Goal: Obtain resource: Obtain resource

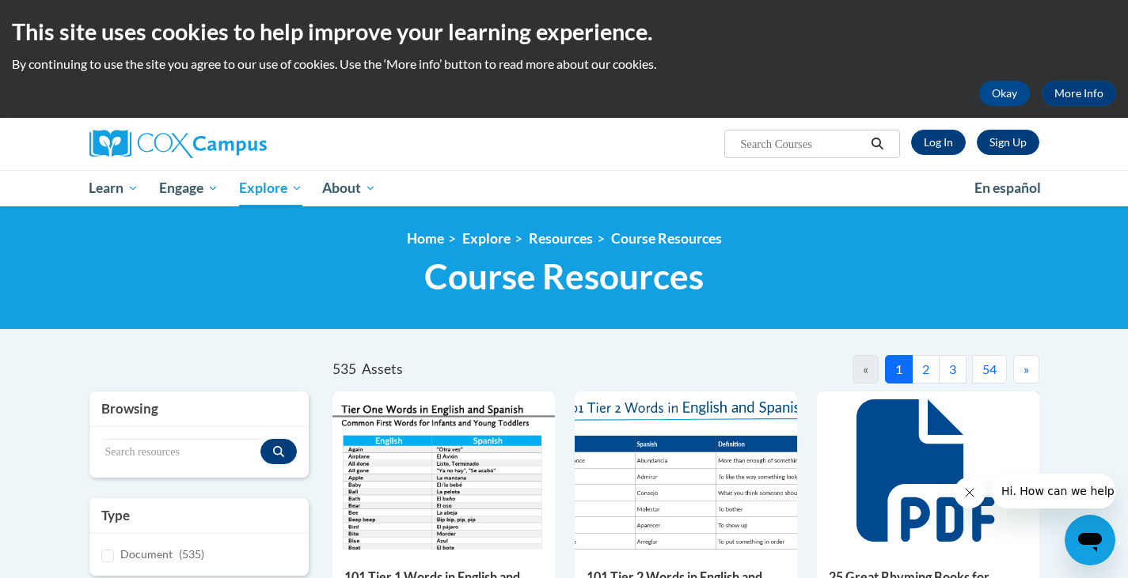
click at [784, 138] on input "Search..." at bounding box center [801, 144] width 127 height 19
type input "oreos"
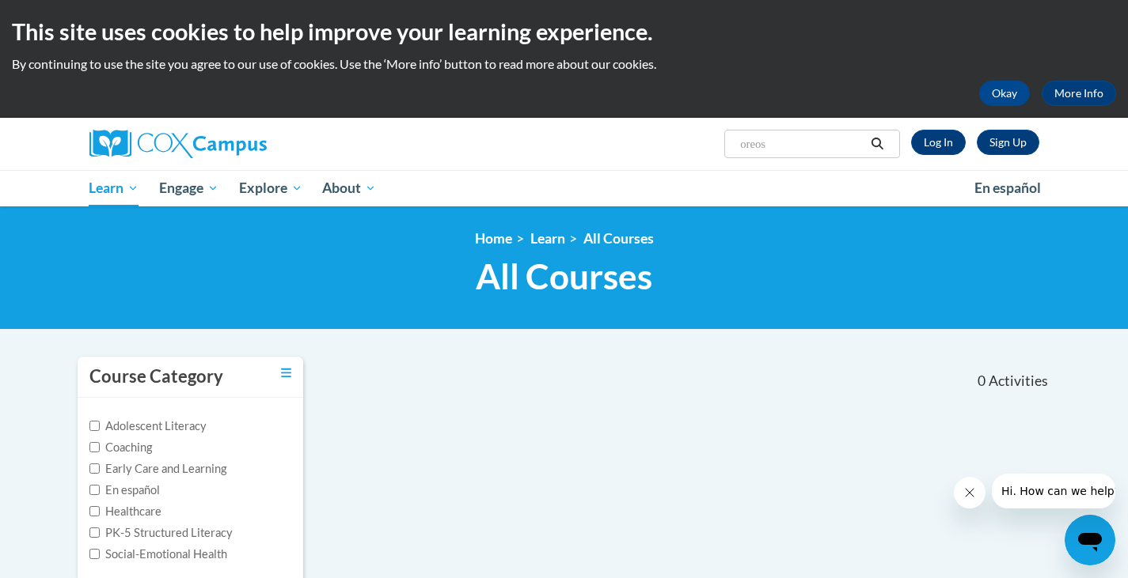
click at [804, 139] on input "oreos" at bounding box center [801, 144] width 127 height 19
type input "oreo"
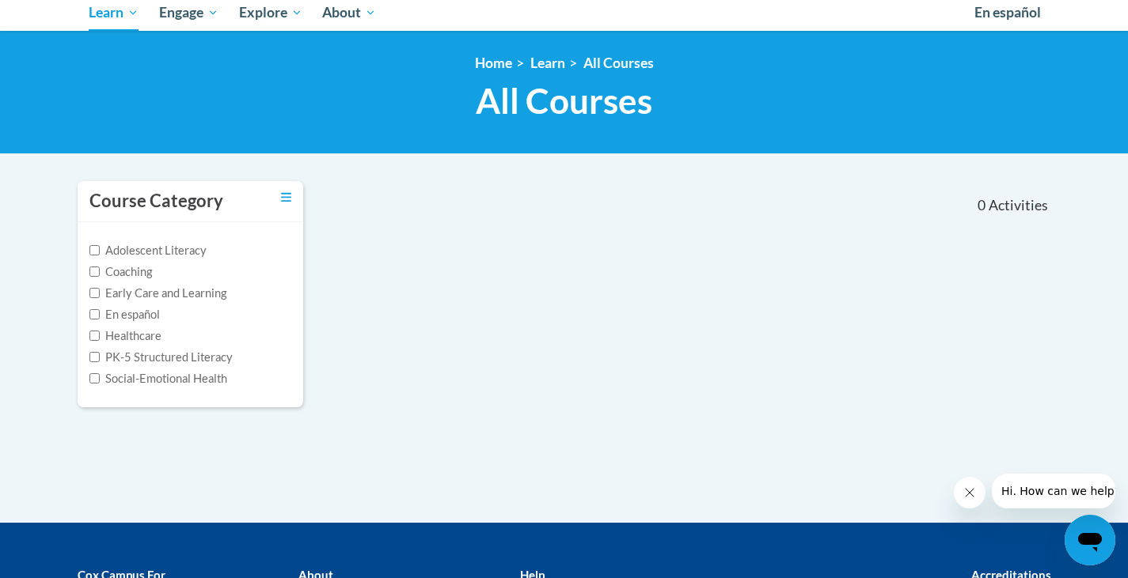
scroll to position [172, 0]
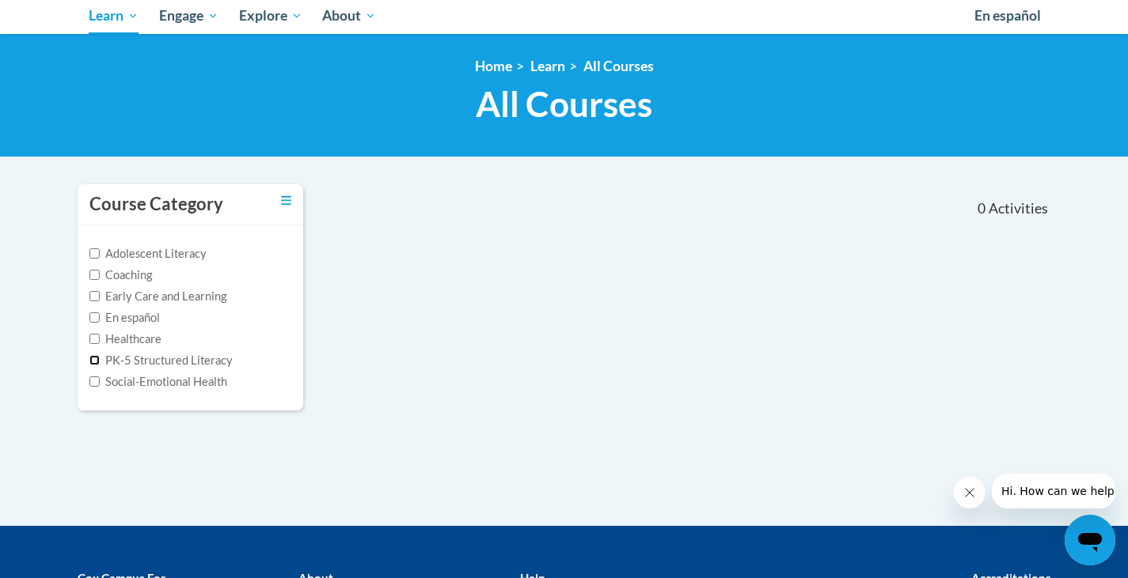
click at [96, 359] on input "PK-5 Structured Literacy" at bounding box center [94, 360] width 10 height 10
checkbox input "true"
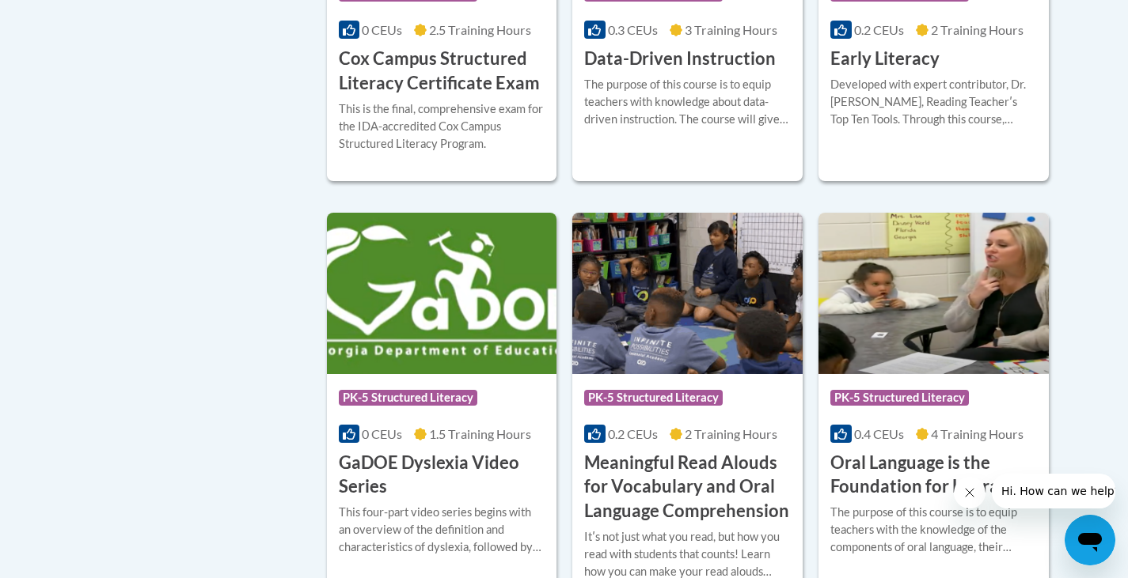
scroll to position [0, 0]
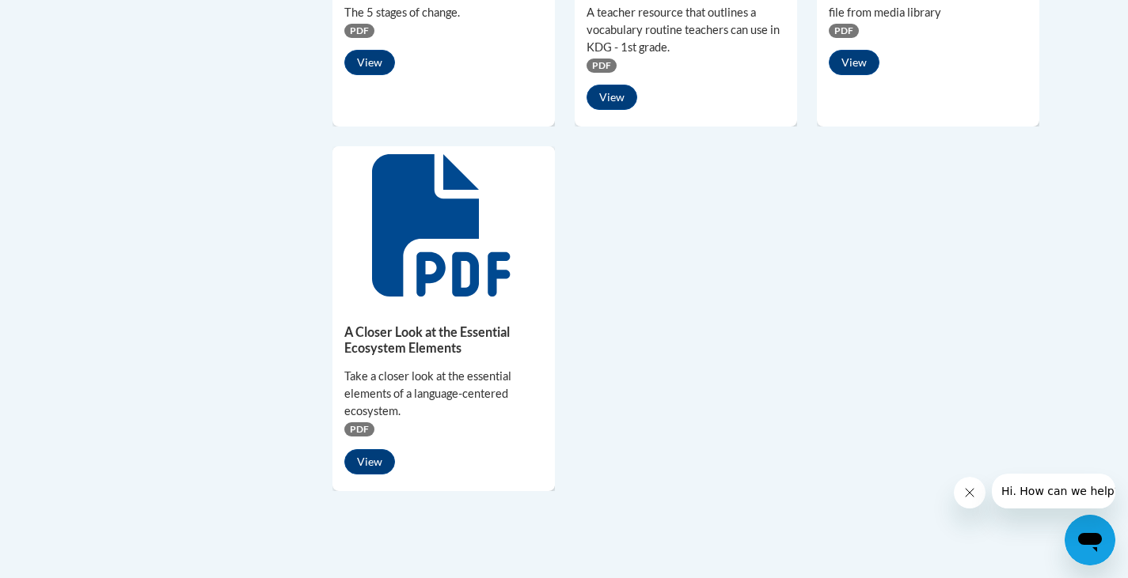
scroll to position [1326, 0]
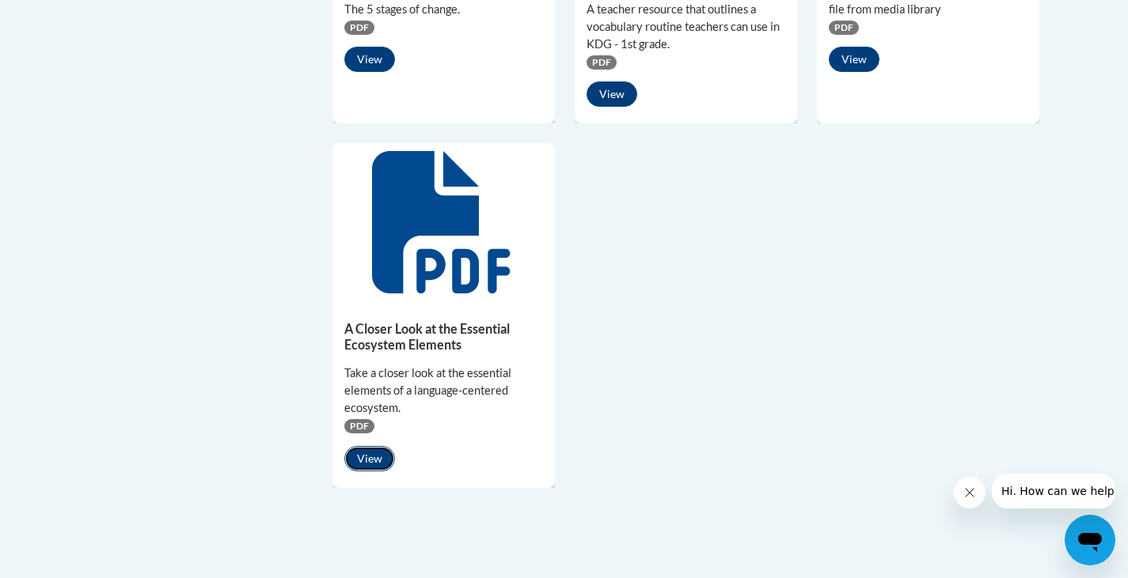
click at [373, 455] on button "View" at bounding box center [369, 458] width 51 height 25
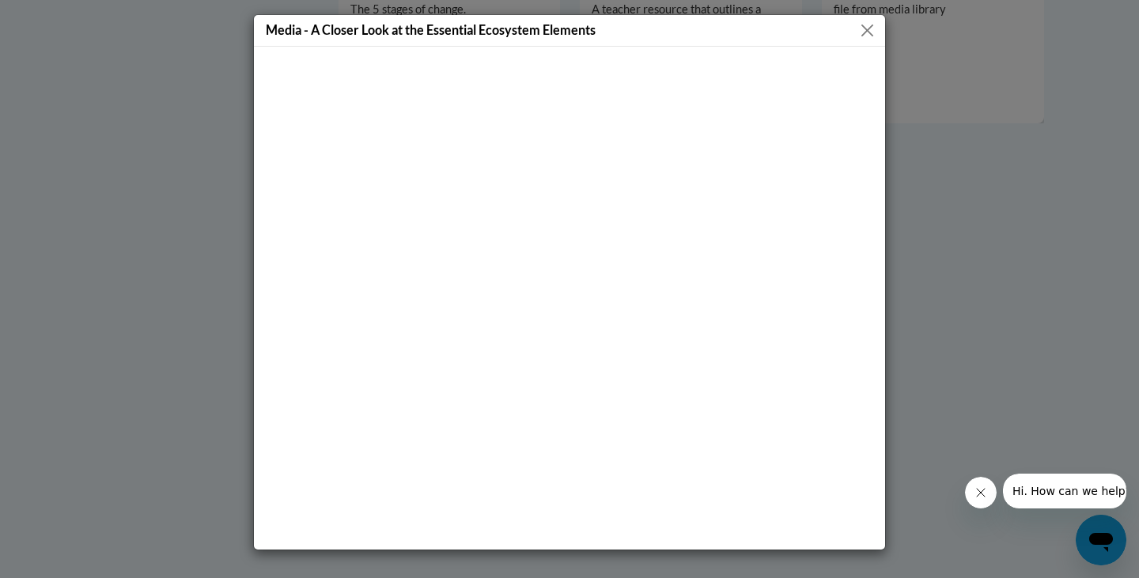
click at [861, 25] on button "Close" at bounding box center [868, 31] width 20 height 20
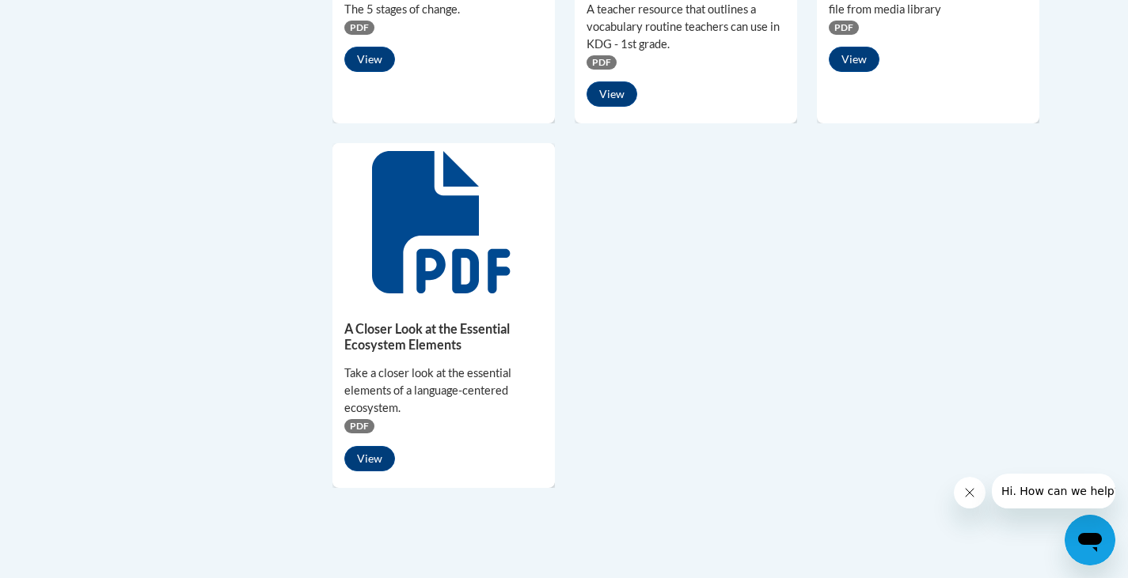
click at [359, 426] on span "PDF" at bounding box center [359, 426] width 30 height 14
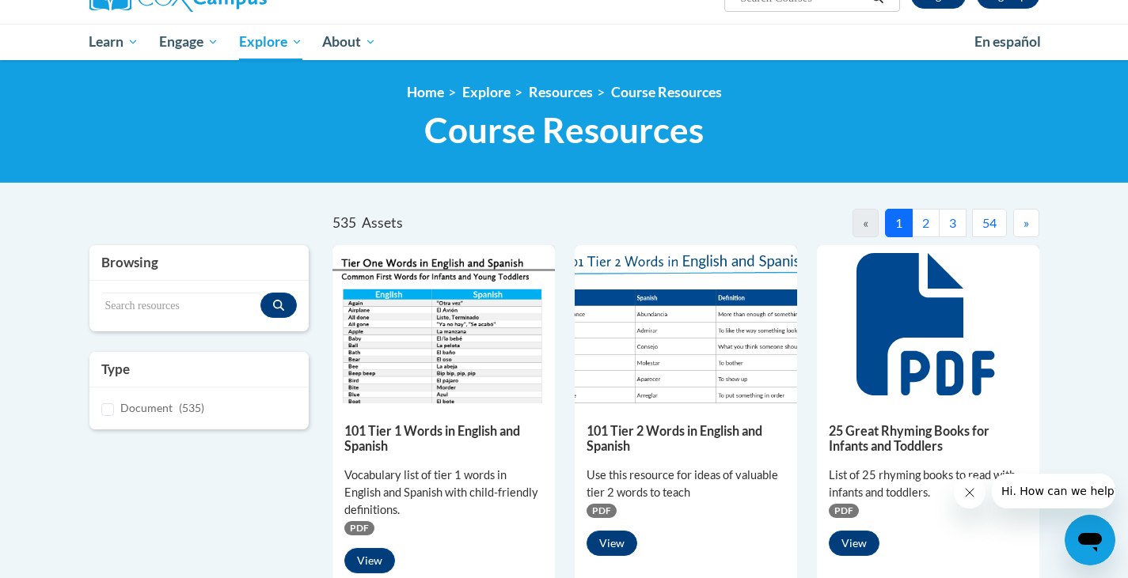
scroll to position [150, 0]
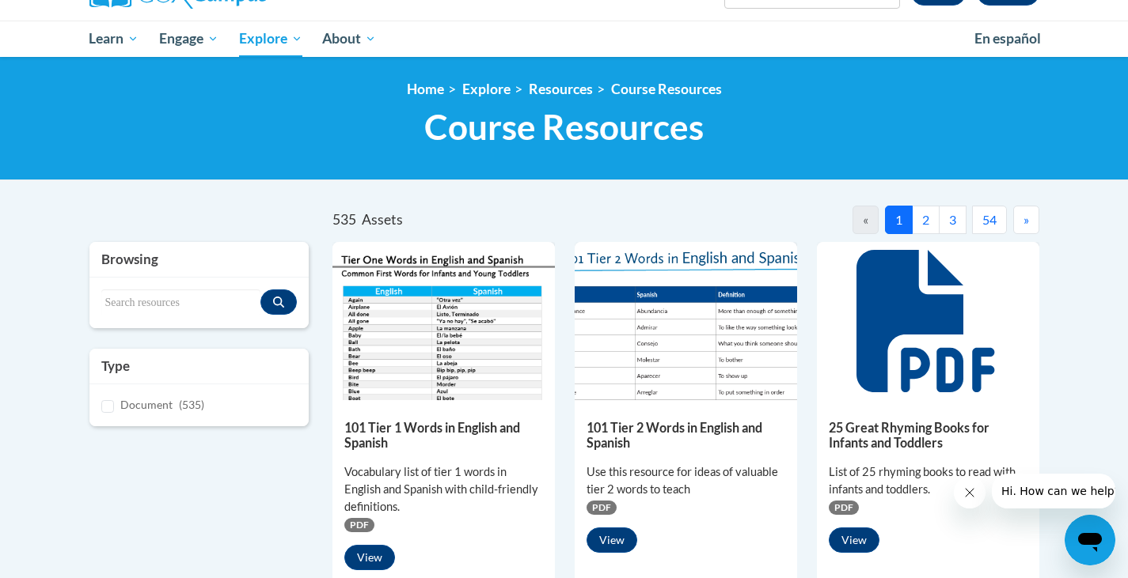
click at [927, 220] on button "2" at bounding box center [926, 220] width 28 height 28
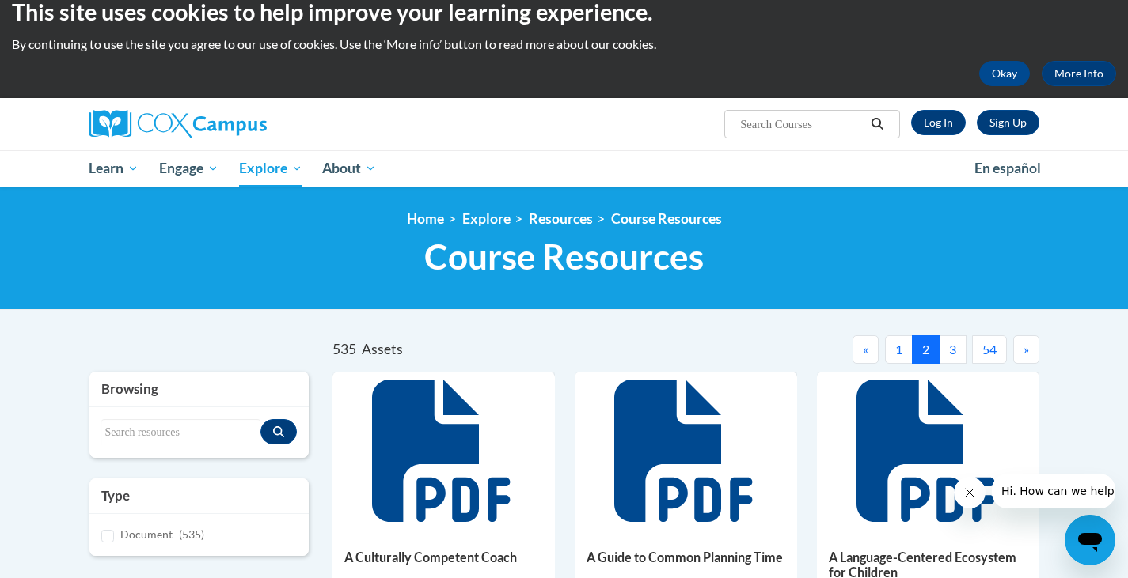
scroll to position [0, 0]
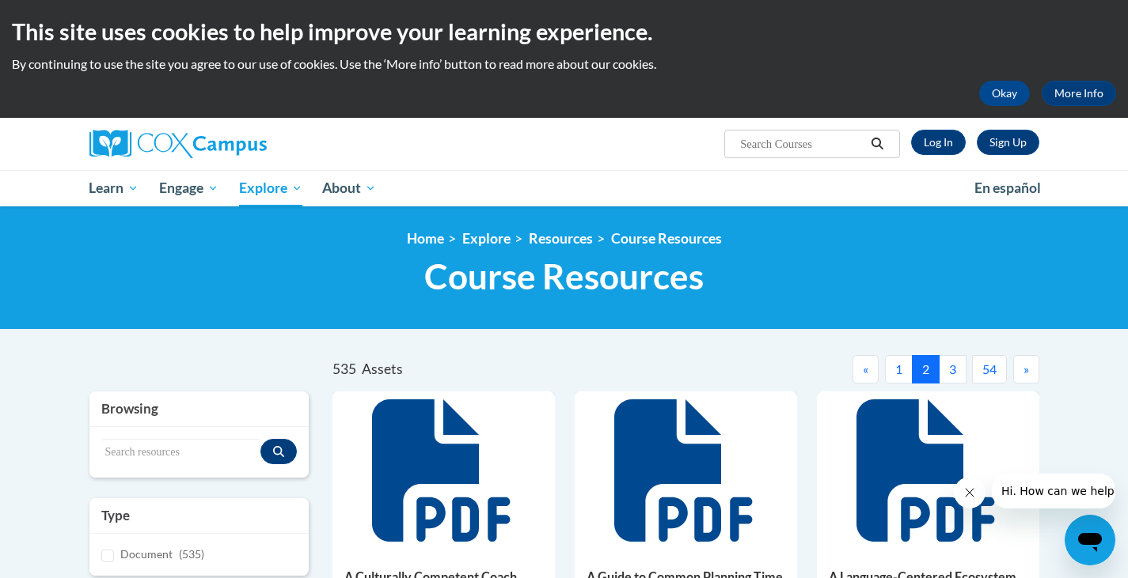
click at [951, 373] on button "3" at bounding box center [952, 369] width 28 height 28
click at [760, 158] on span "Search Search..." at bounding box center [811, 144] width 175 height 28
click at [760, 148] on input "Search..." at bounding box center [801, 144] width 127 height 19
paste input "OREO Graphic Organizer for Opinion Writing"
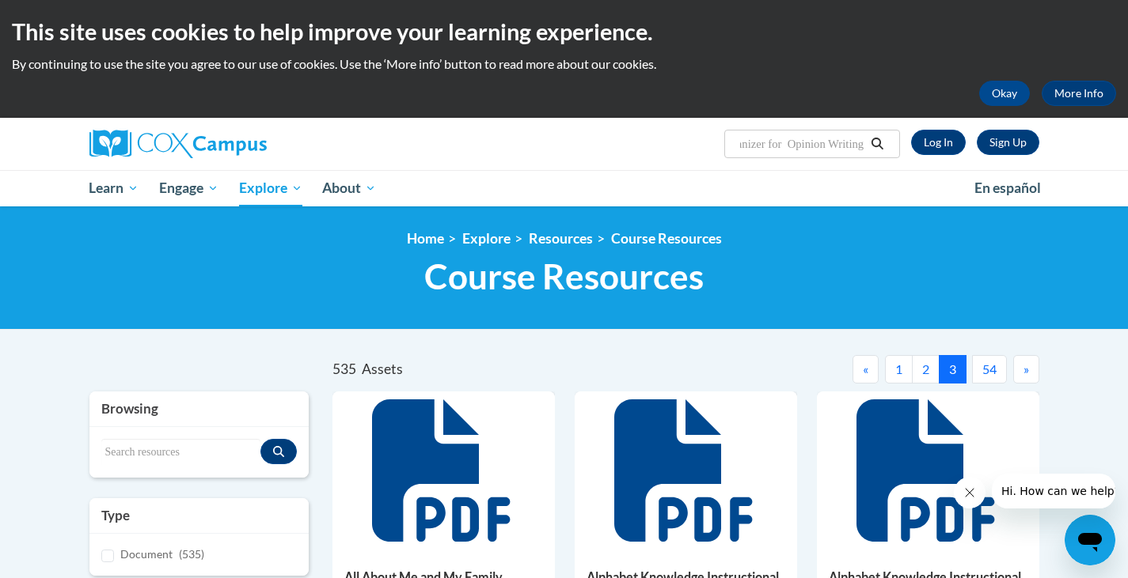
type input "OREO Graphic Organizer for Opinion Writing"
click at [879, 141] on icon "Search" at bounding box center [877, 144] width 14 height 12
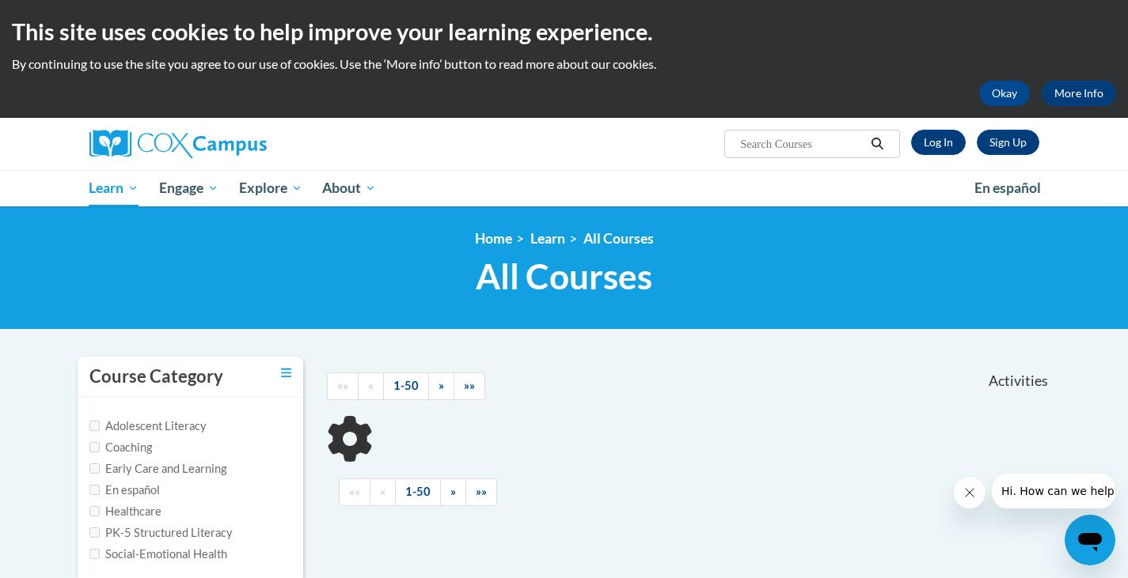
type input "OREO Graphic Organizer for Opinion Writing"
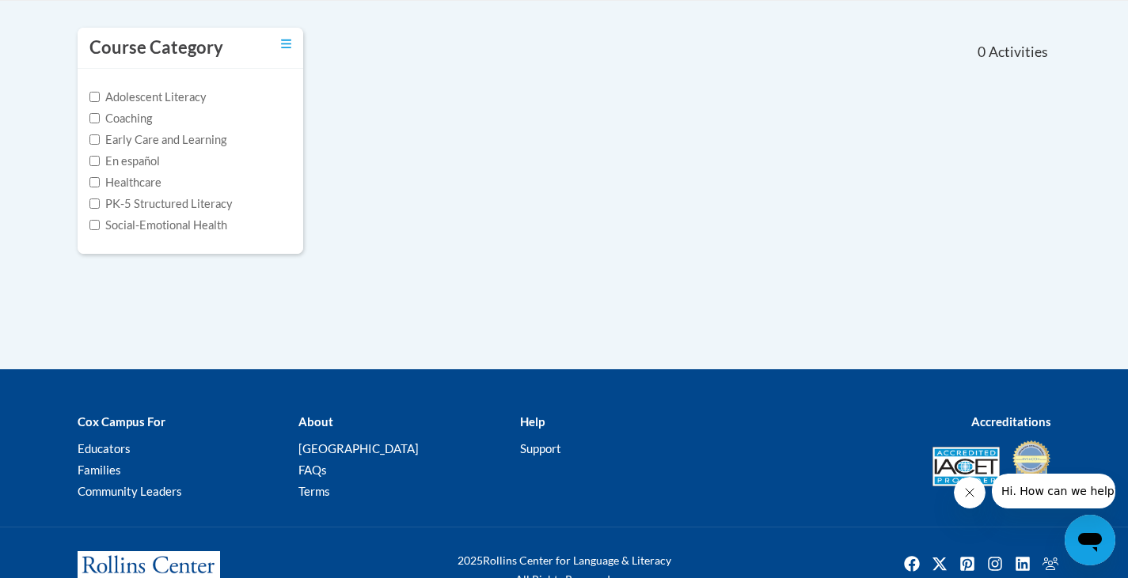
scroll to position [44, 0]
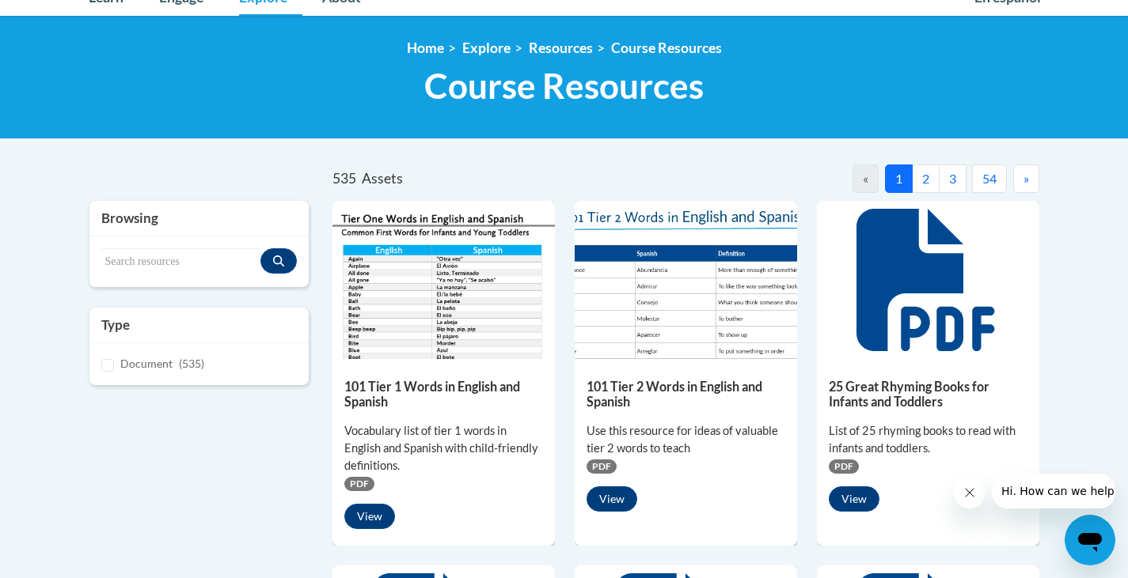
scroll to position [203, 0]
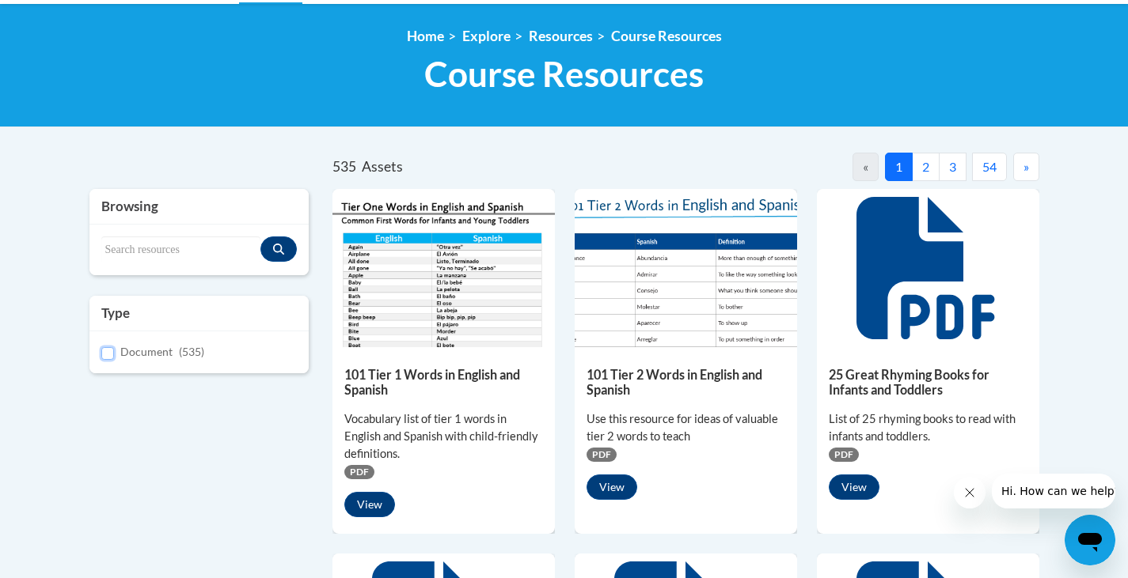
click at [104, 355] on input "Document (535)" at bounding box center [107, 353] width 13 height 13
checkbox input "true"
click at [143, 232] on div "Search resources" at bounding box center [199, 250] width 220 height 51
click at [143, 248] on input "Search resources" at bounding box center [181, 250] width 160 height 27
paste input "OREO Graphic Organizer for Opinion Writing"
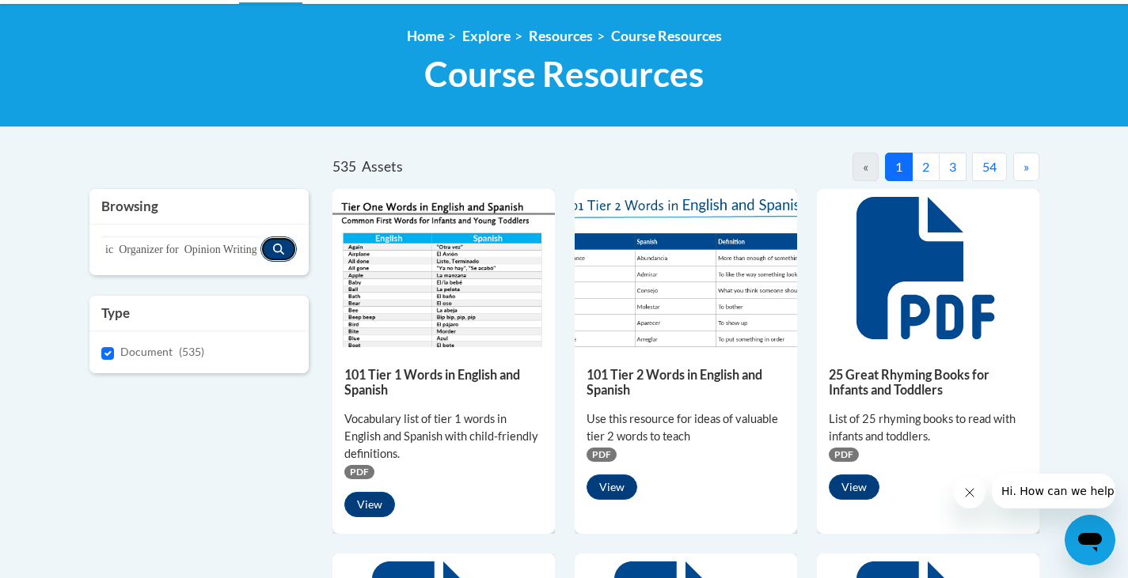
scroll to position [0, 0]
click at [278, 251] on icon "Search resources" at bounding box center [278, 249] width 11 height 11
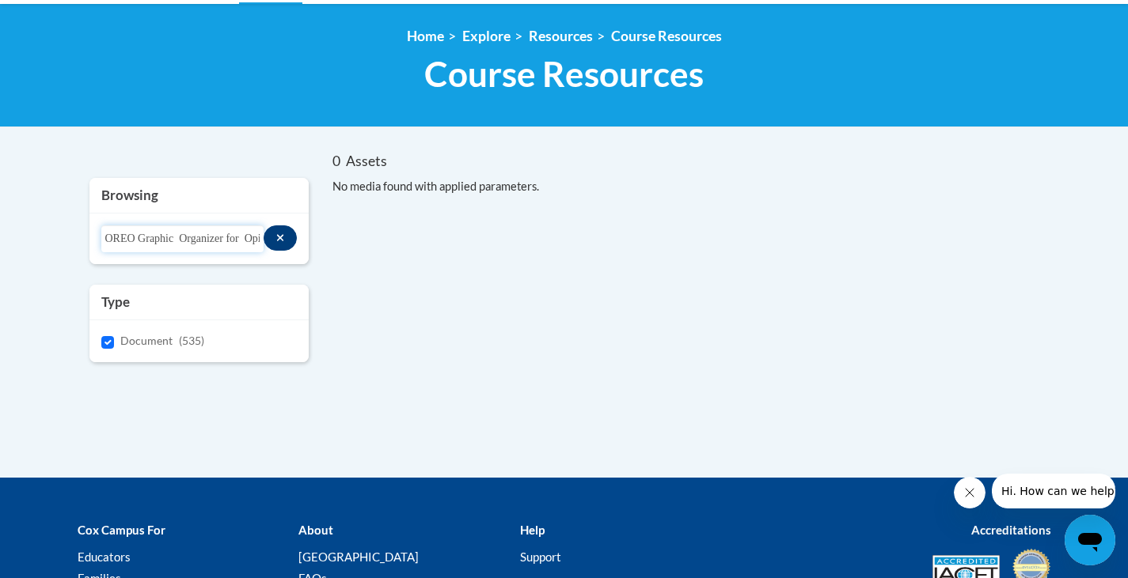
click at [207, 244] on input "OREO Graphic Organizer for Opinion Writing" at bounding box center [182, 239] width 162 height 27
drag, startPoint x: 136, startPoint y: 235, endPoint x: 297, endPoint y: 244, distance: 160.9
click at [297, 244] on div "Search resources OREO Graphic Organizer for Opinion Writing" at bounding box center [199, 239] width 220 height 51
click at [184, 245] on input "OREO Graphic Organizer for Opinion Writing" at bounding box center [182, 239] width 162 height 27
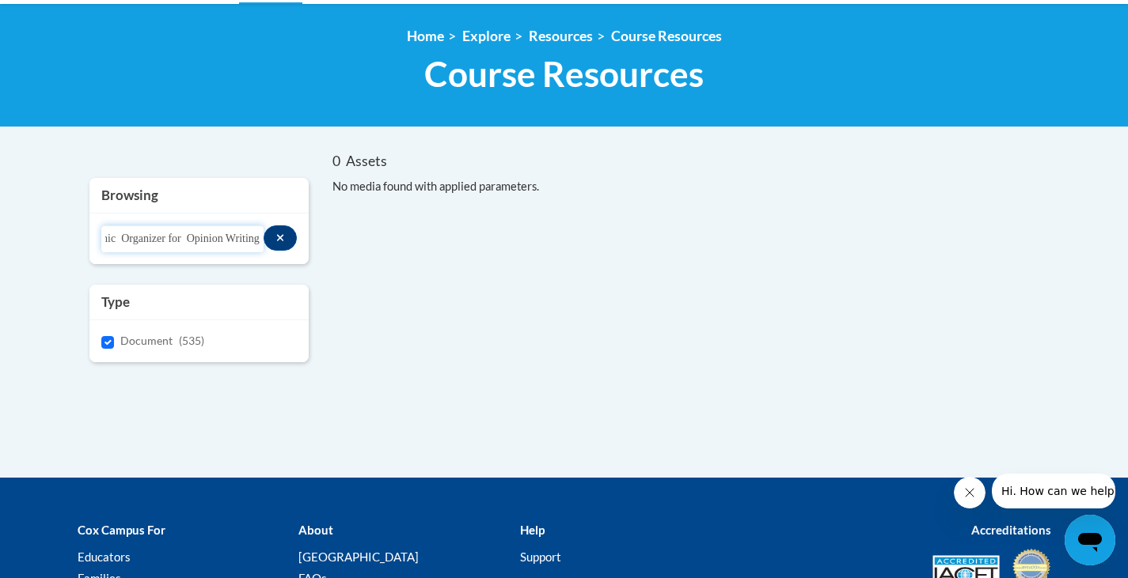
scroll to position [0, 0]
drag, startPoint x: 178, startPoint y: 237, endPoint x: 52, endPoint y: 232, distance: 125.9
click at [52, 232] on body "This site uses cookies to help improve your learning experience. By continuing …" at bounding box center [564, 268] width 1128 height 942
click at [189, 238] on input "Opinion Writing" at bounding box center [182, 239] width 162 height 27
type input "Opinion Writing"
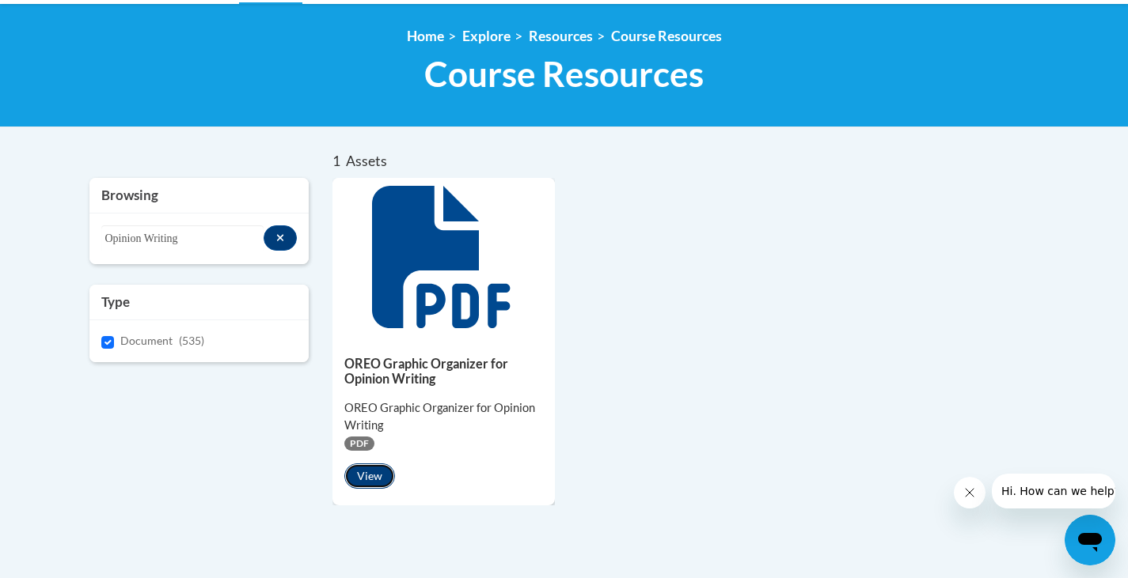
click at [372, 474] on button "View" at bounding box center [369, 476] width 51 height 25
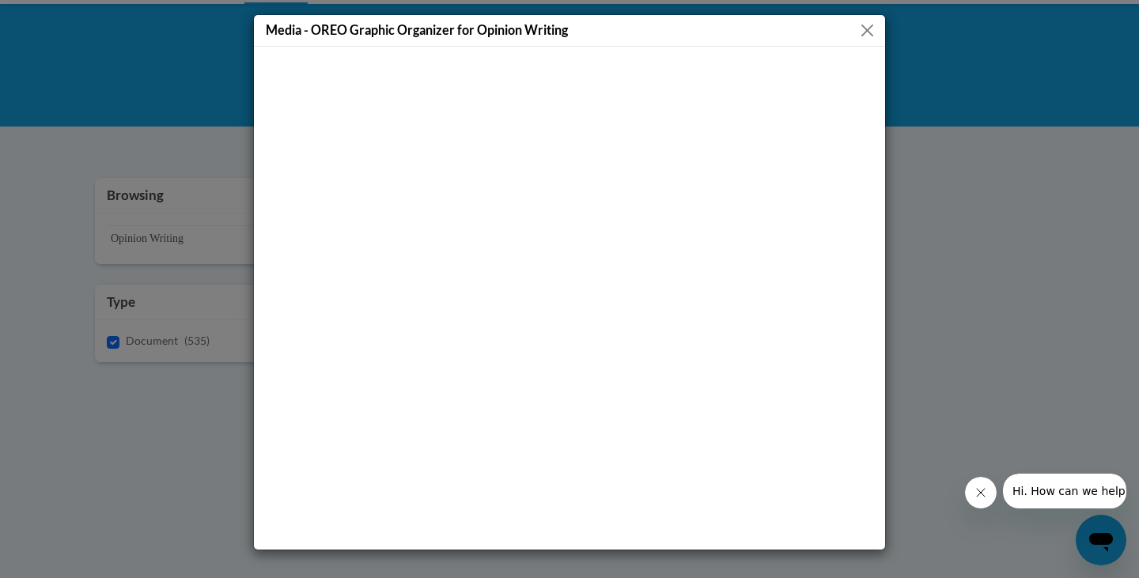
click at [582, 48] on div at bounding box center [569, 298] width 631 height 503
click at [866, 31] on button "Close" at bounding box center [868, 31] width 20 height 20
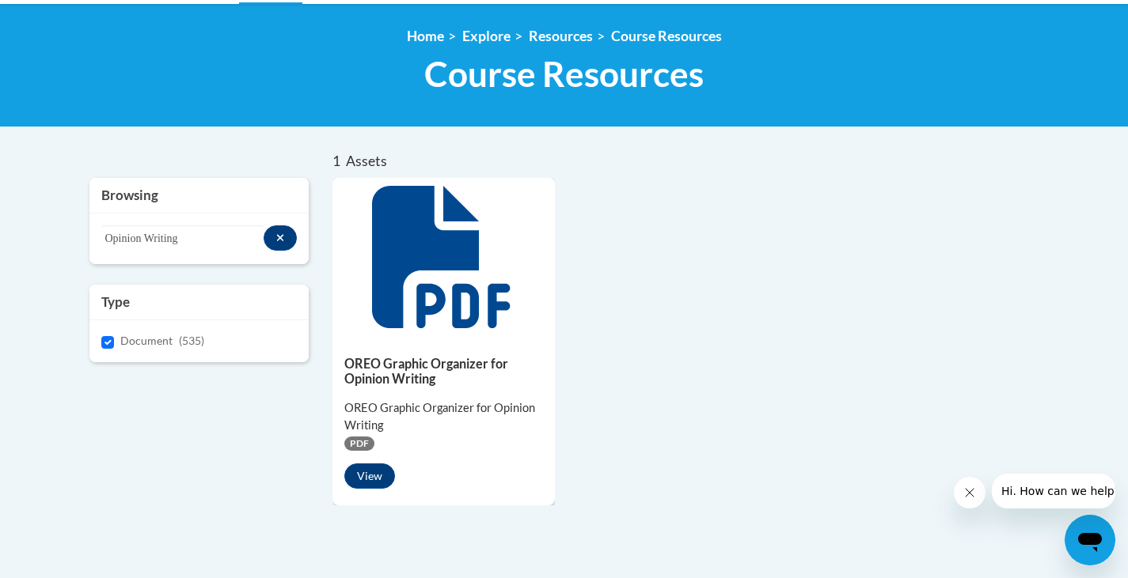
click at [414, 348] on div "OREO Graphic Organizer for Opinion Writing OREO Graphic Organizer for Opinion W…" at bounding box center [443, 418] width 222 height 165
click at [363, 472] on button "View" at bounding box center [369, 476] width 51 height 25
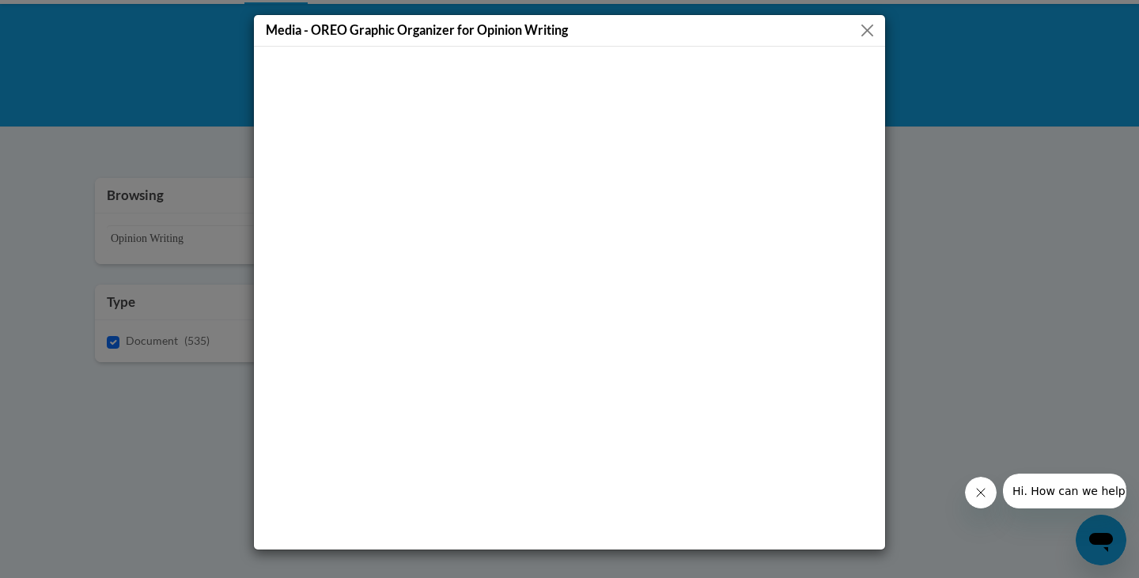
click at [870, 30] on button "Close" at bounding box center [868, 31] width 20 height 20
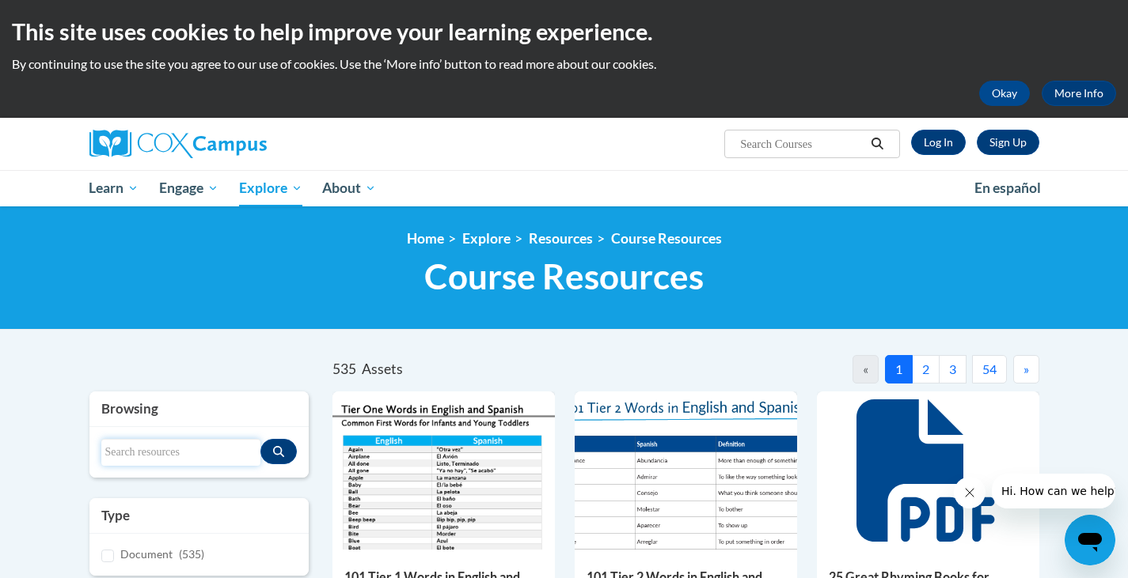
click at [152, 458] on input "Search resources" at bounding box center [181, 452] width 160 height 27
type input "Tree organizer"
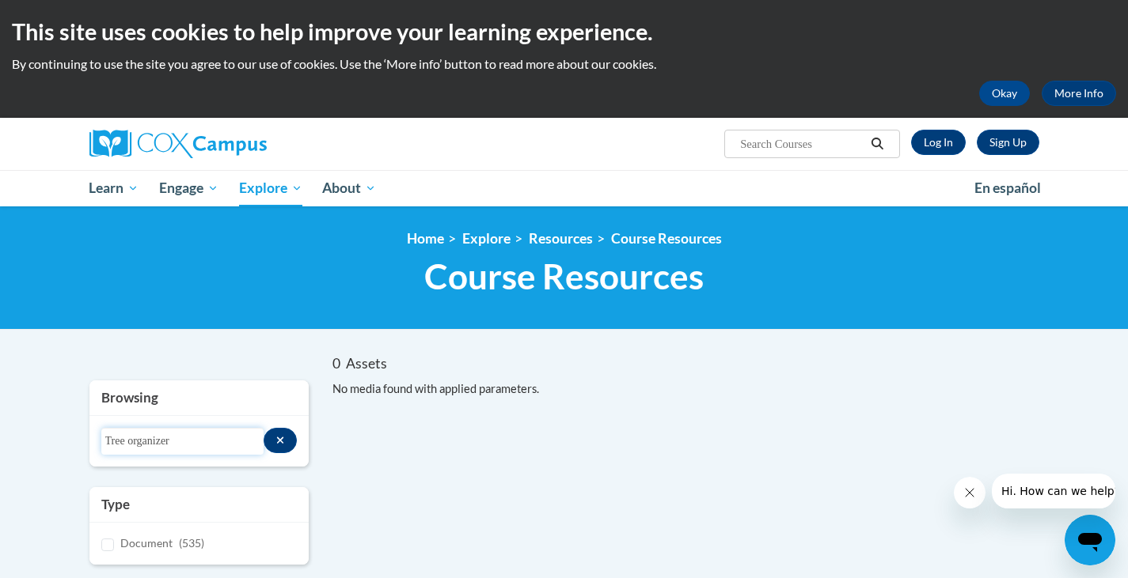
drag, startPoint x: 188, startPoint y: 439, endPoint x: 42, endPoint y: 471, distance: 149.8
click at [42, 471] on body "This site uses cookies to help improve your learning experience. By continuing …" at bounding box center [564, 480] width 1128 height 961
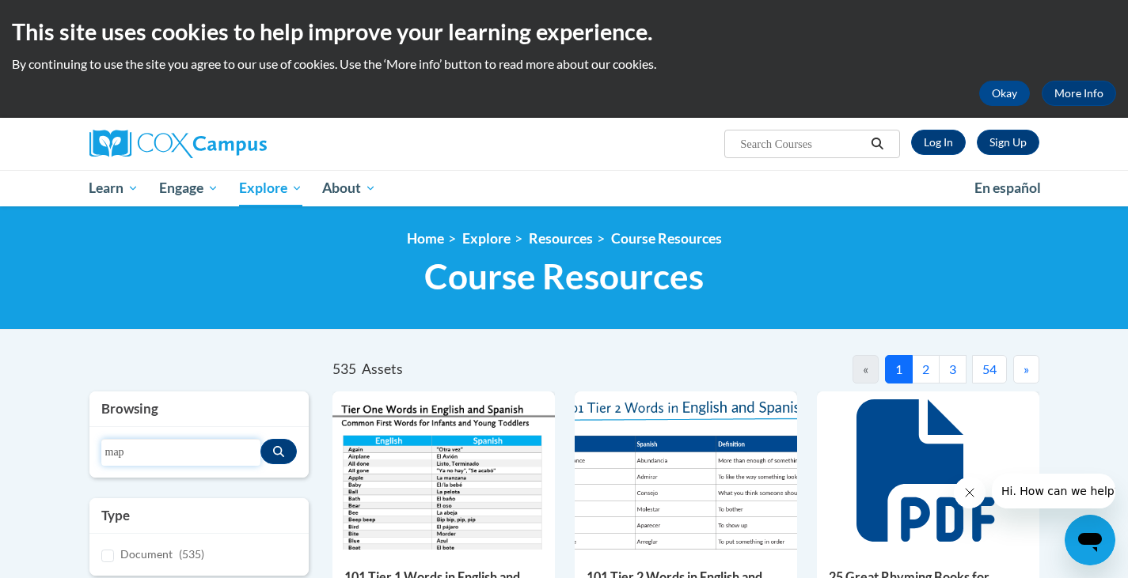
type input "map"
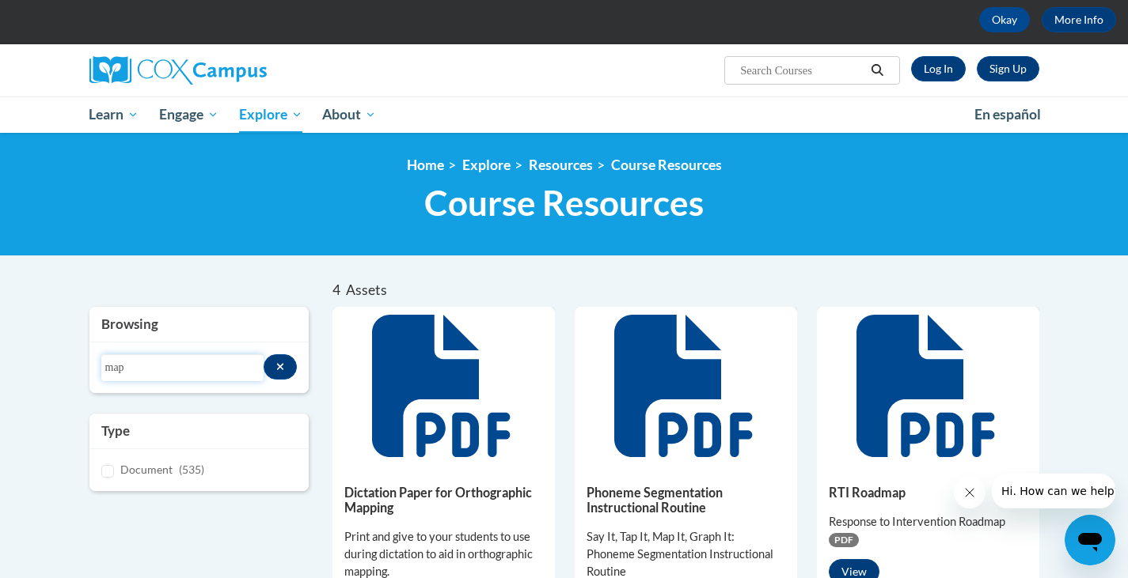
scroll to position [69, 0]
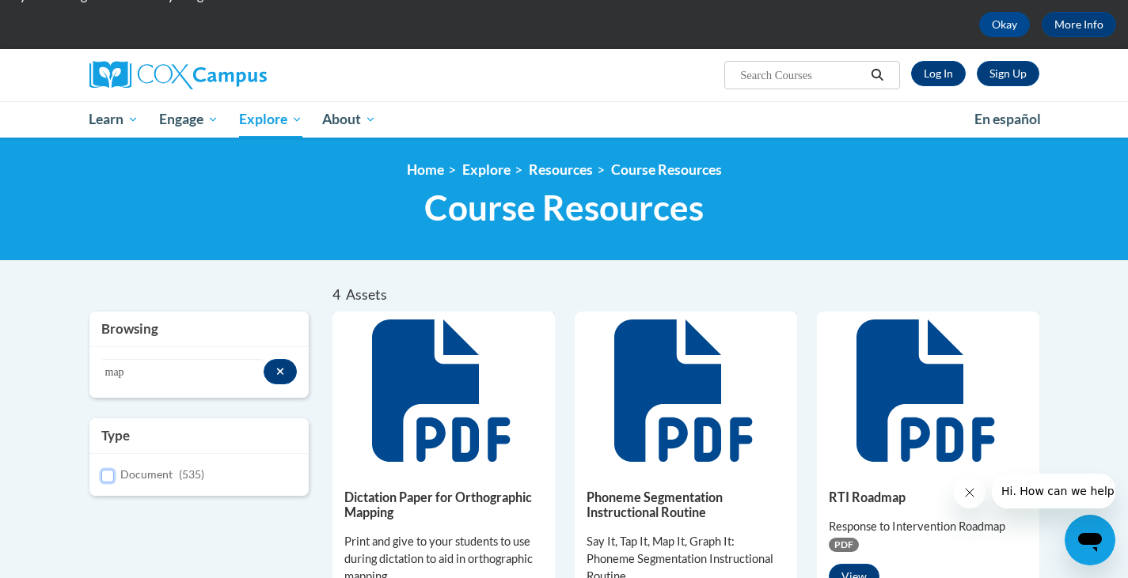
click at [112, 475] on input "Document (535)" at bounding box center [107, 476] width 13 height 13
checkbox input "true"
drag, startPoint x: 161, startPoint y: 371, endPoint x: 85, endPoint y: 371, distance: 75.2
click at [85, 371] on div "Browsing Search resources map Type Document (535)" at bounding box center [200, 414] width 244 height 205
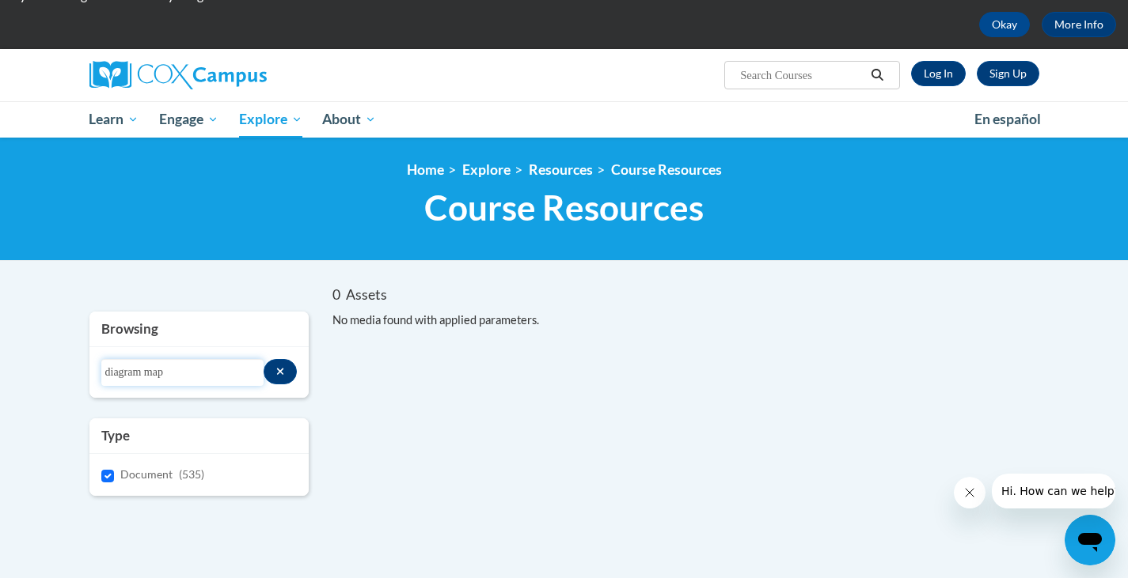
drag, startPoint x: 180, startPoint y: 375, endPoint x: 52, endPoint y: 351, distance: 130.5
click at [52, 351] on body "This site uses cookies to help improve your learning experience. By continuing …" at bounding box center [564, 411] width 1128 height 961
type input "tree"
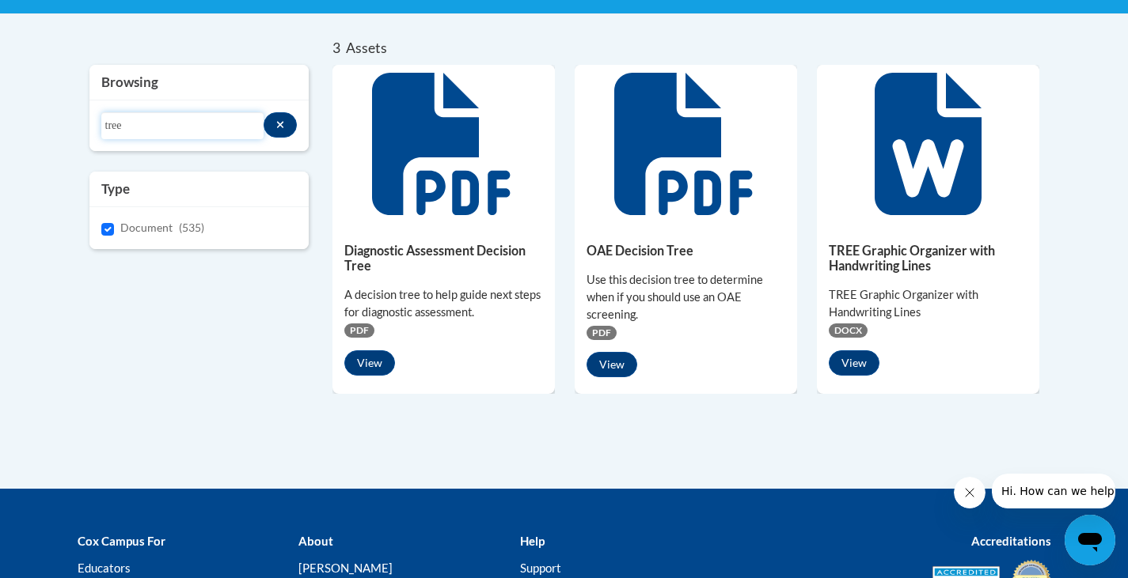
scroll to position [317, 0]
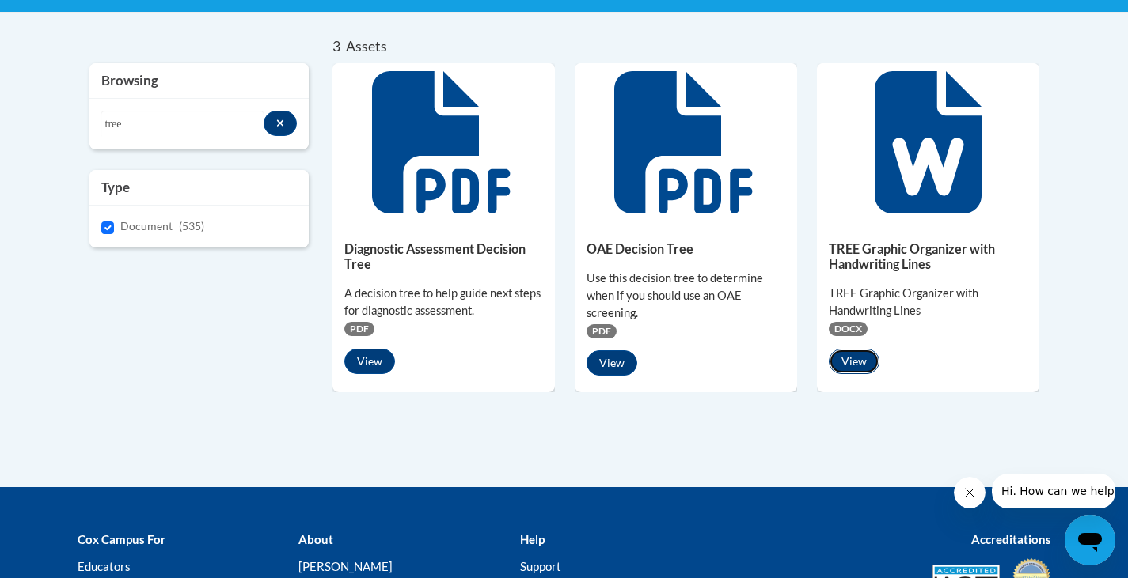
click at [848, 360] on button "View" at bounding box center [853, 361] width 51 height 25
click at [1065, 68] on body "This site uses cookies to help improve your learning experience. By continuing …" at bounding box center [564, 225] width 1128 height 1085
click at [866, 34] on body "This site uses cookies to help improve your learning experience. By continuing …" at bounding box center [564, 225] width 1128 height 1085
click at [604, 367] on button "View" at bounding box center [611, 363] width 51 height 25
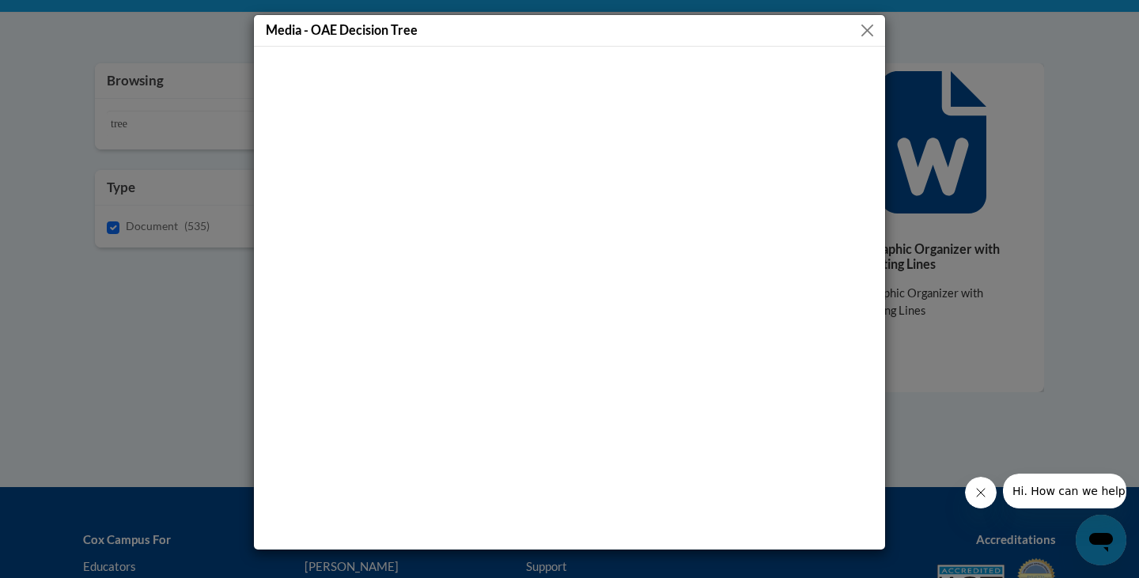
click at [870, 31] on button "Close" at bounding box center [868, 31] width 20 height 20
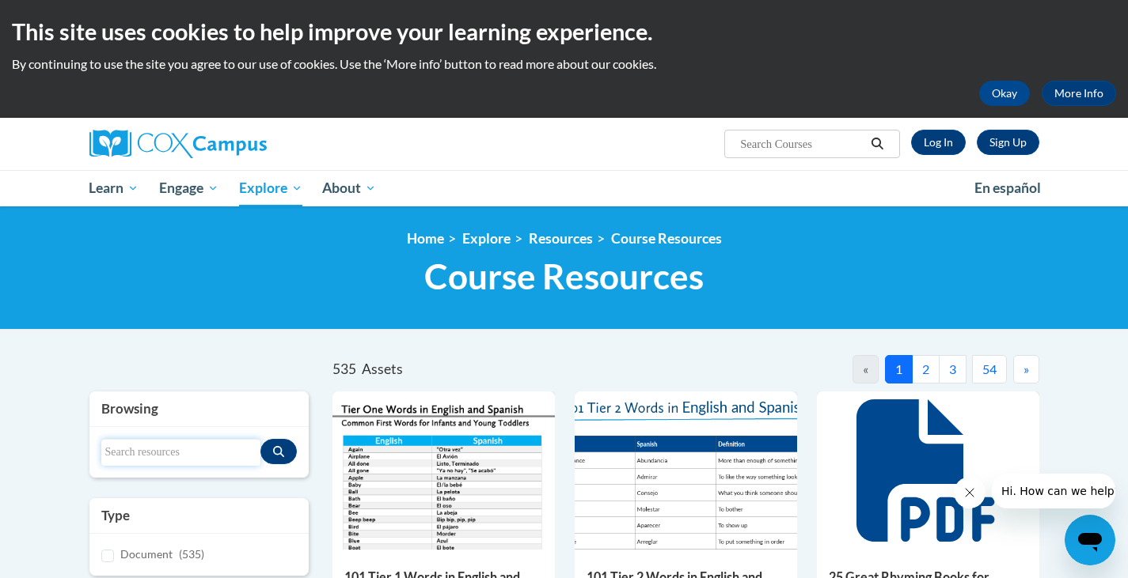
click at [154, 444] on input "Search resources" at bounding box center [181, 452] width 160 height 27
paste input "Printable Booklet with Handwriting Lines"
type input "Printable Booklet with Handwriting Lines"
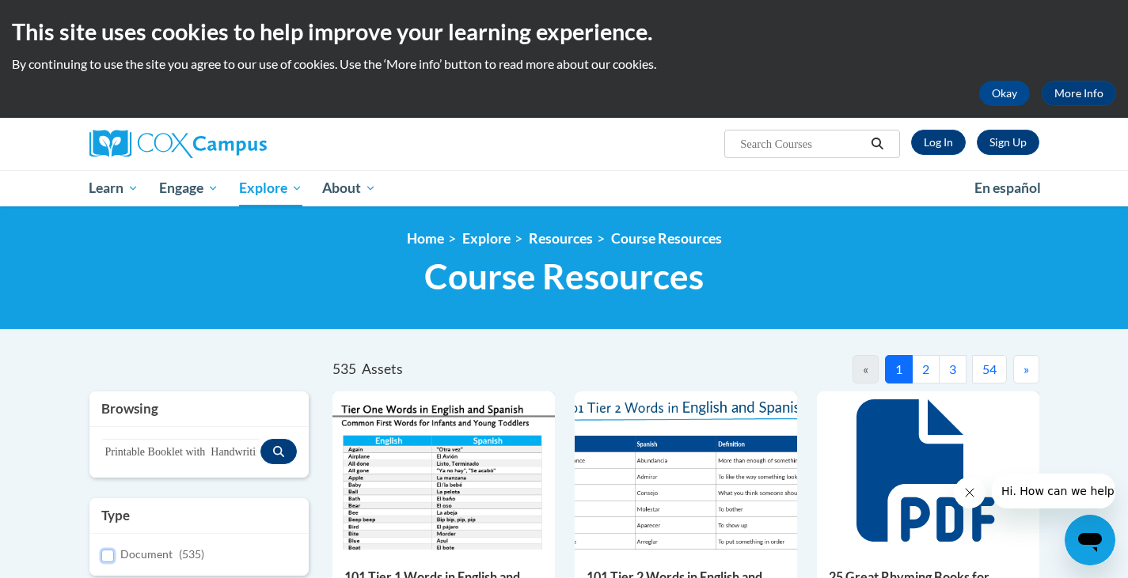
click at [102, 554] on input "Document (535)" at bounding box center [107, 556] width 13 height 13
checkbox input "true"
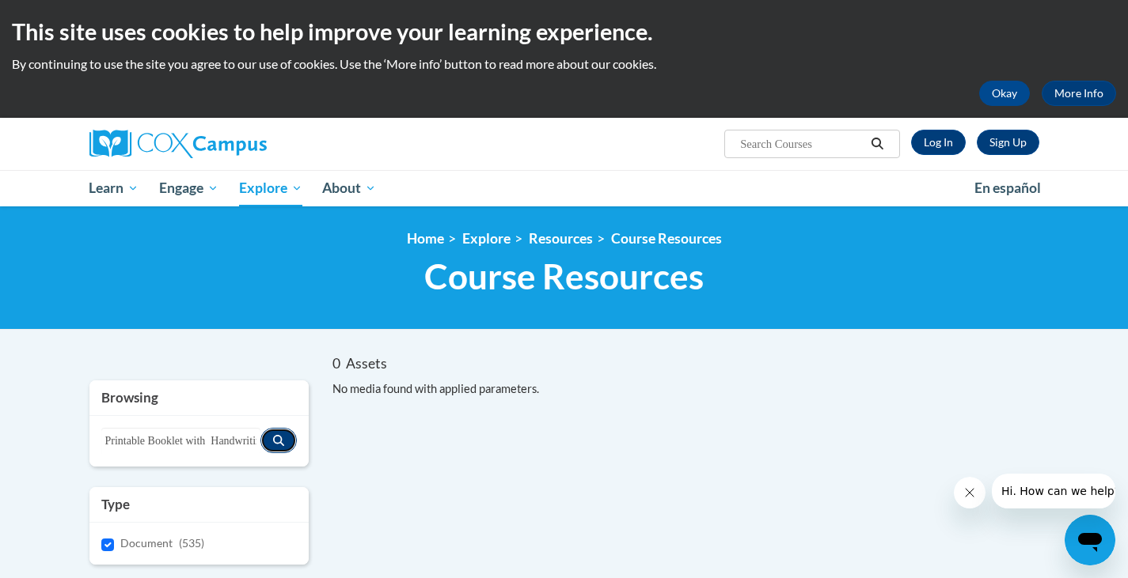
click at [279, 438] on icon "Search resources" at bounding box center [278, 440] width 11 height 11
click at [184, 449] on input "Printable Booklet with Handwriting Lines" at bounding box center [182, 441] width 162 height 27
drag, startPoint x: 108, startPoint y: 440, endPoint x: 169, endPoint y: 442, distance: 60.2
click at [169, 442] on input "Printable Booklet with Handwriting Lines" at bounding box center [182, 441] width 162 height 27
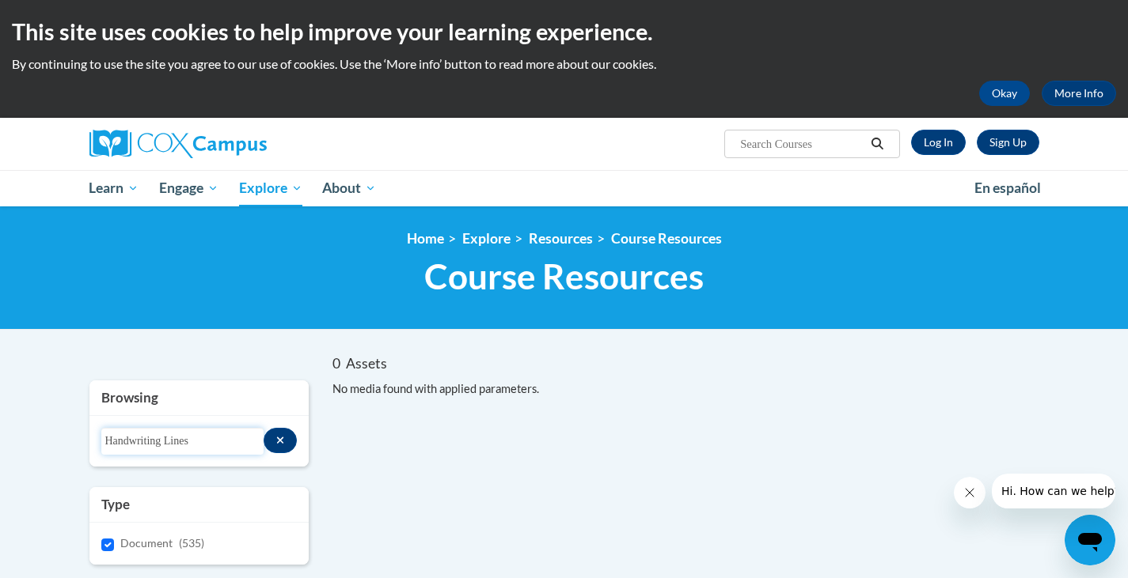
scroll to position [0, 0]
type input "Handwriting Lines"
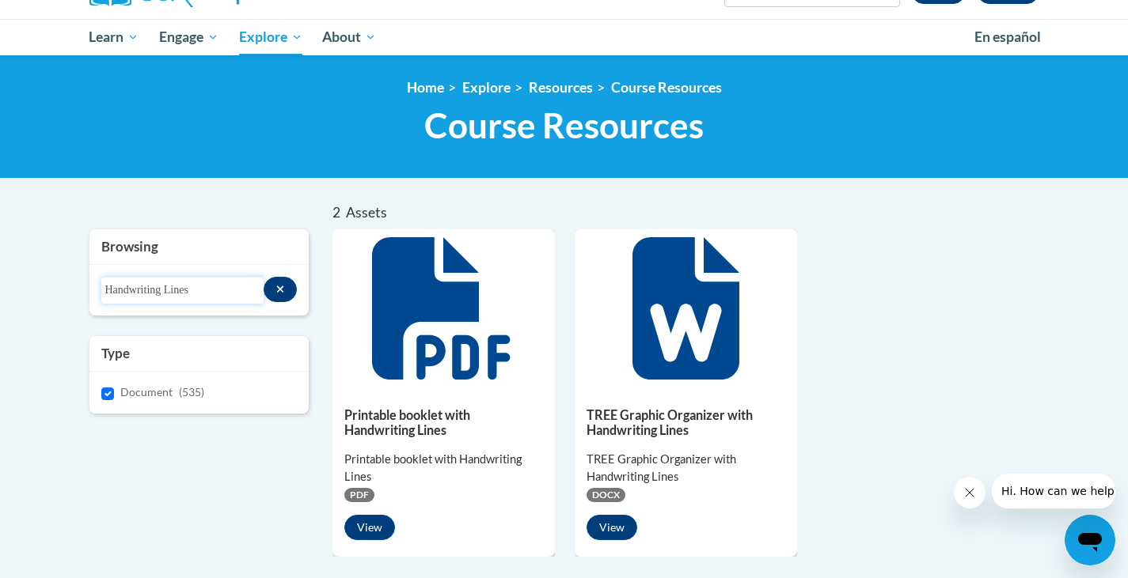
scroll to position [257, 0]
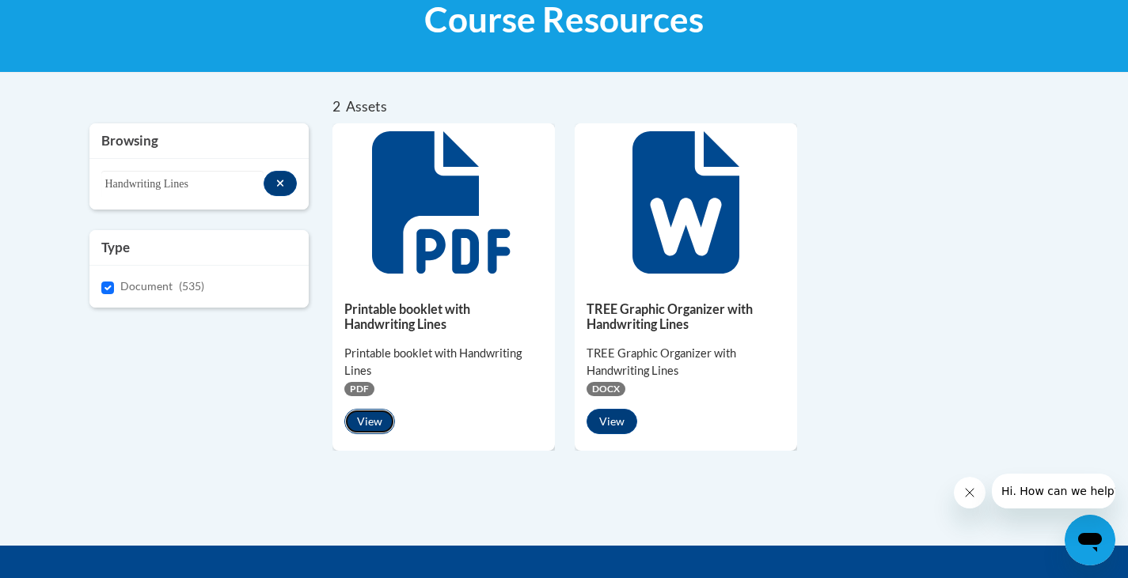
click at [368, 421] on button "View" at bounding box center [369, 421] width 51 height 25
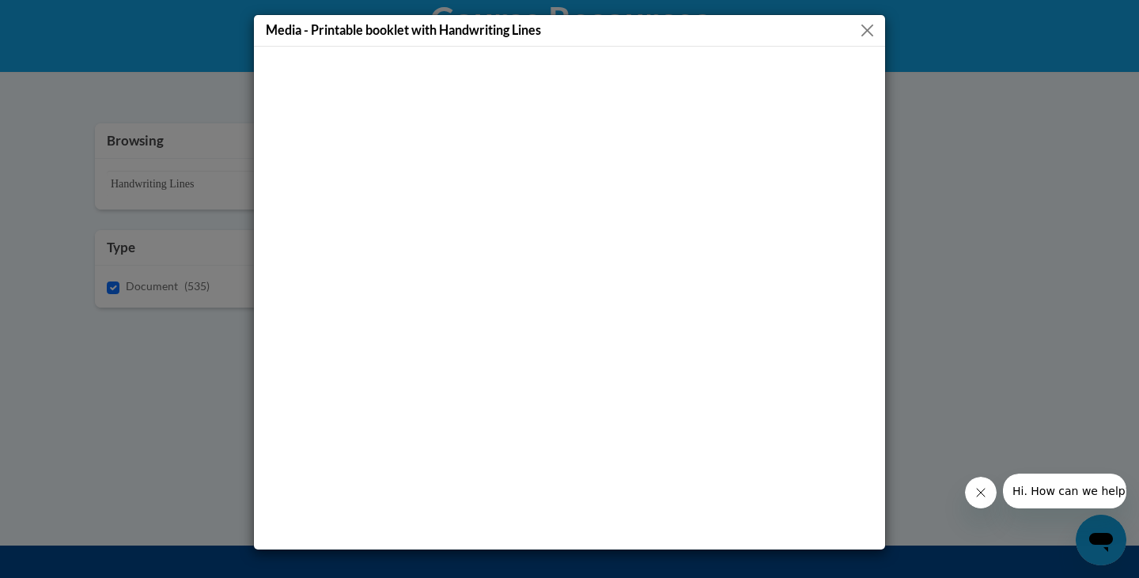
click at [872, 34] on button "Close" at bounding box center [868, 31] width 20 height 20
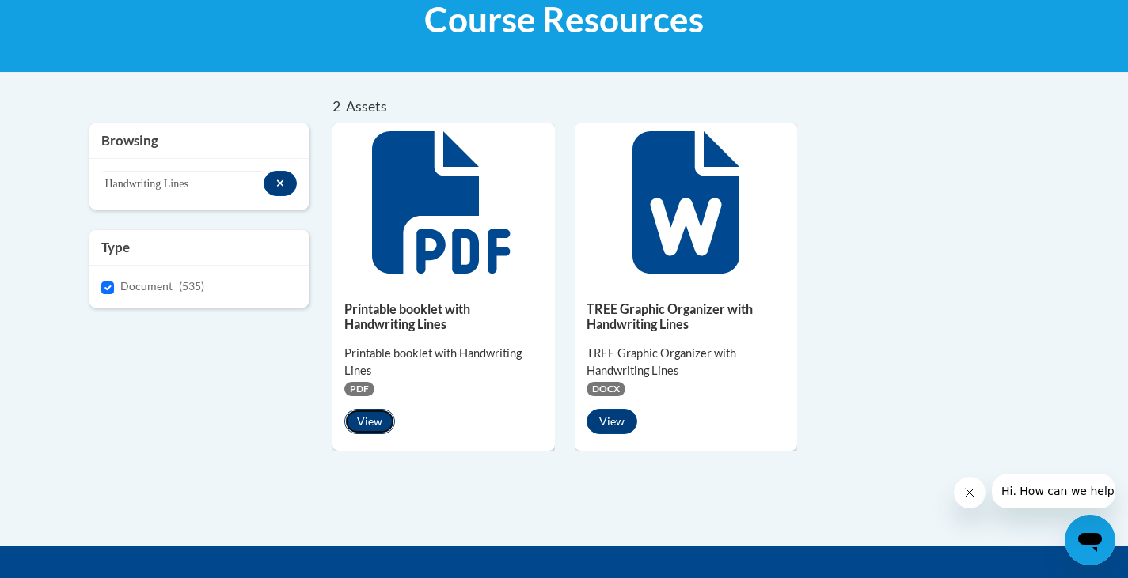
click at [368, 423] on button "View" at bounding box center [369, 421] width 51 height 25
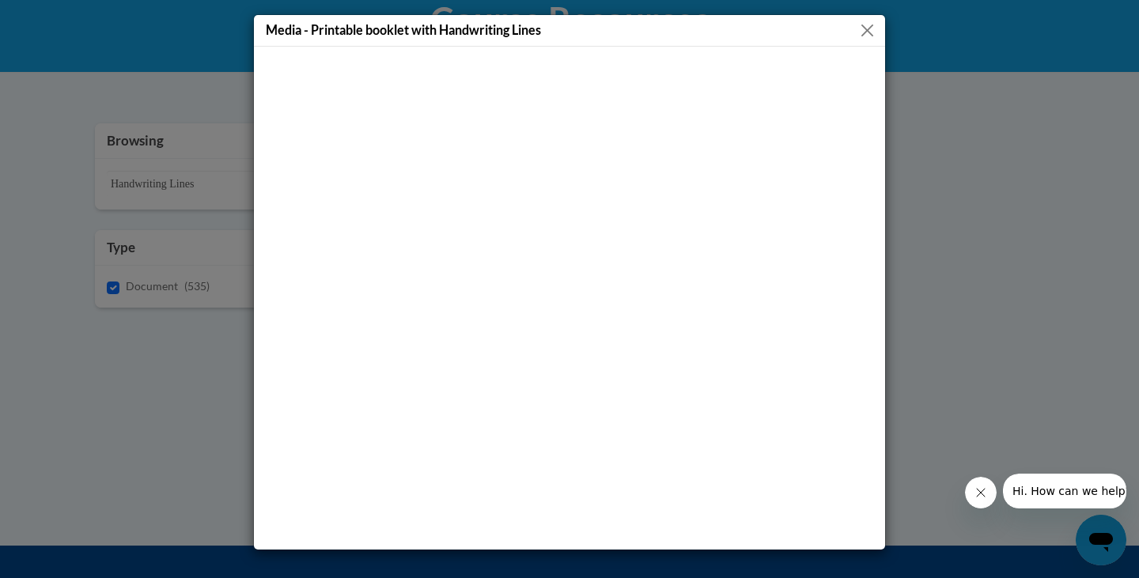
click at [870, 28] on button "Close" at bounding box center [868, 31] width 20 height 20
